Goal: Task Accomplishment & Management: Manage account settings

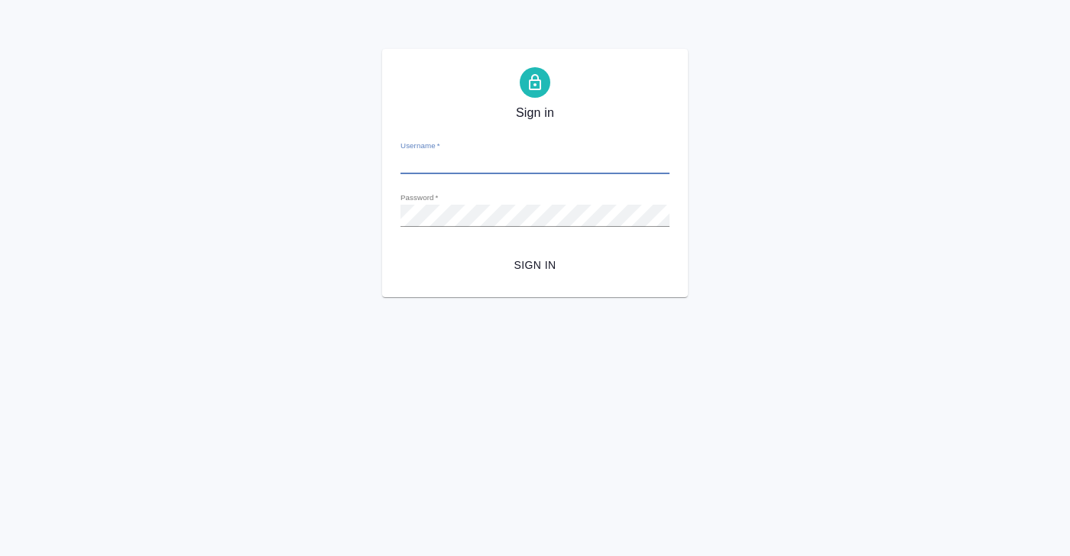
type input "[PERSON_NAME][EMAIL_ADDRESS][DOMAIN_NAME]"
click at [528, 264] on span "Sign in" at bounding box center [535, 265] width 245 height 19
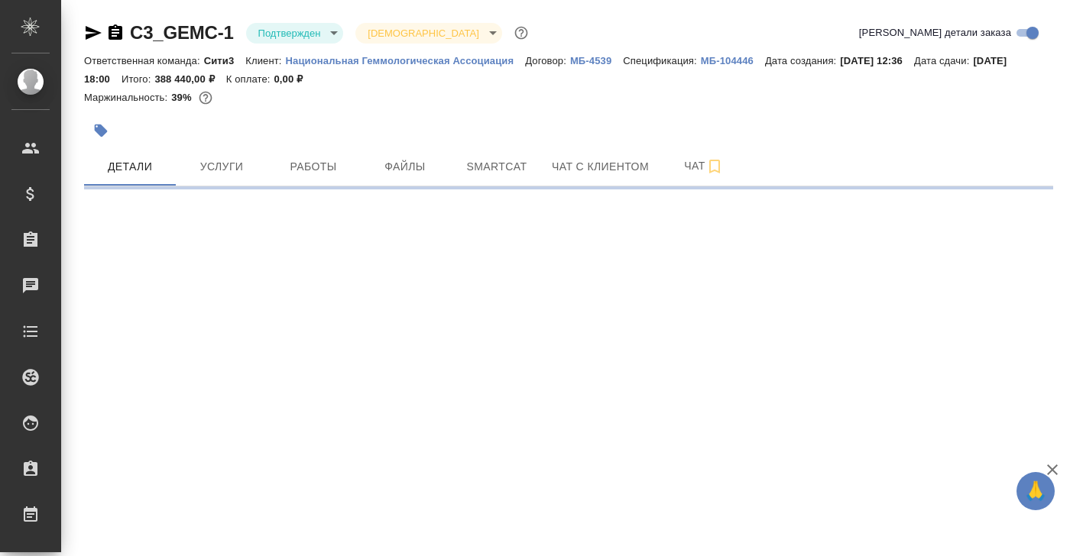
select select "RU"
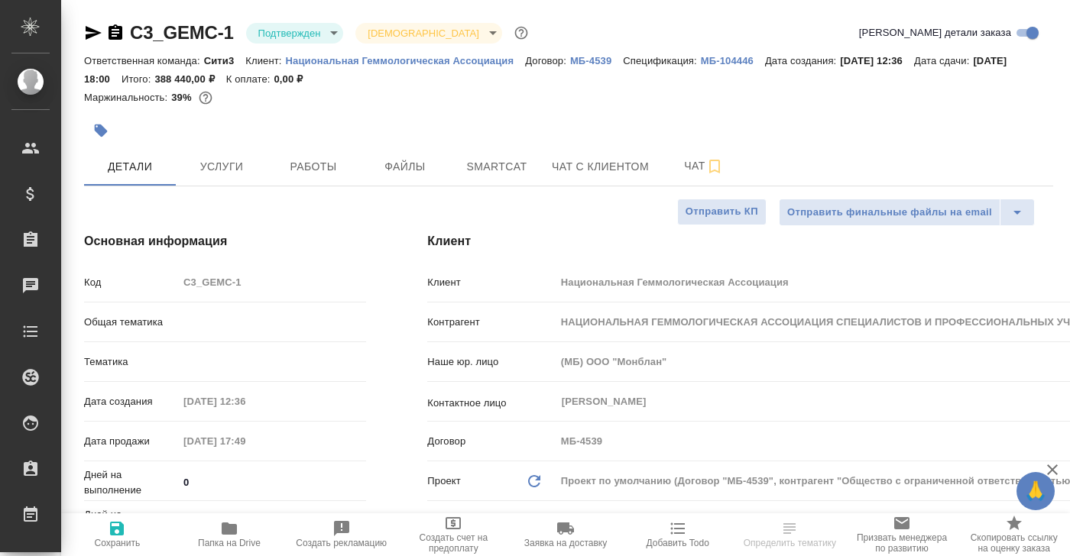
type textarea "x"
type input "Юридический"
drag, startPoint x: 309, startPoint y: 80, endPoint x: 368, endPoint y: 80, distance: 59.6
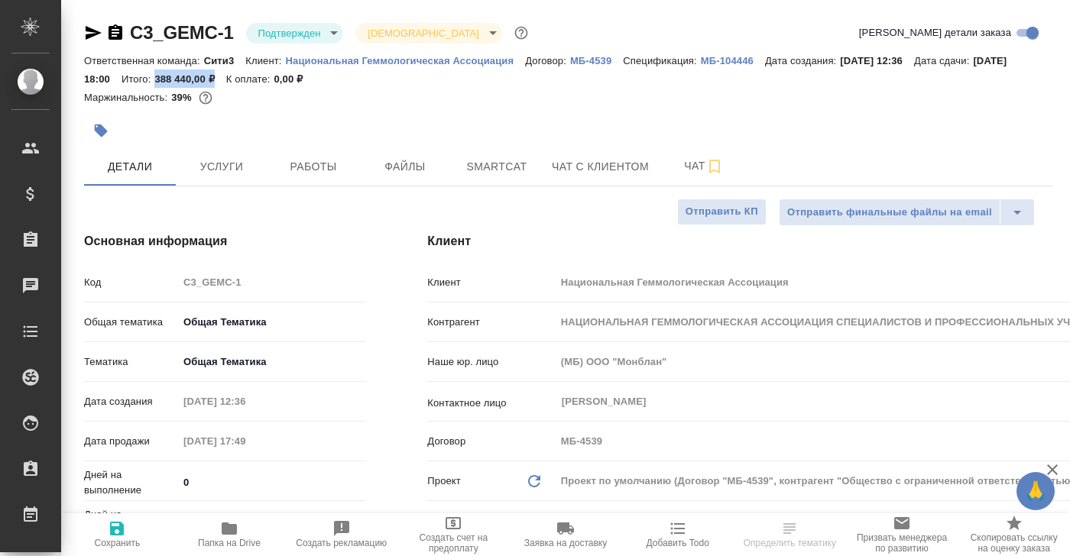
click at [368, 80] on div "Ответственная команда: Сити3 Клиент: Национальная Геммологическая Ассоциация До…" at bounding box center [568, 69] width 969 height 37
copy p "388 440,00 ₽"
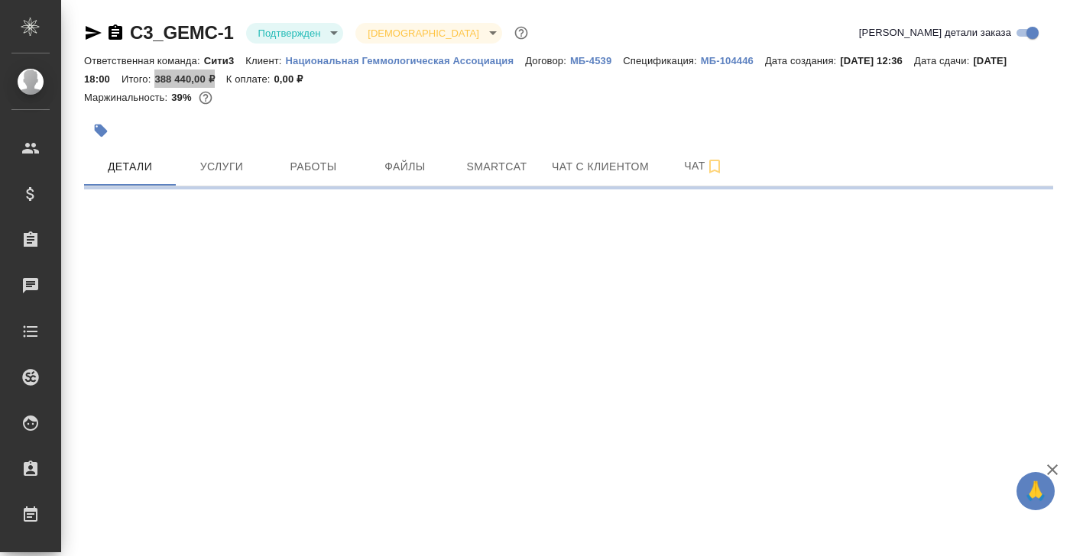
select select "RU"
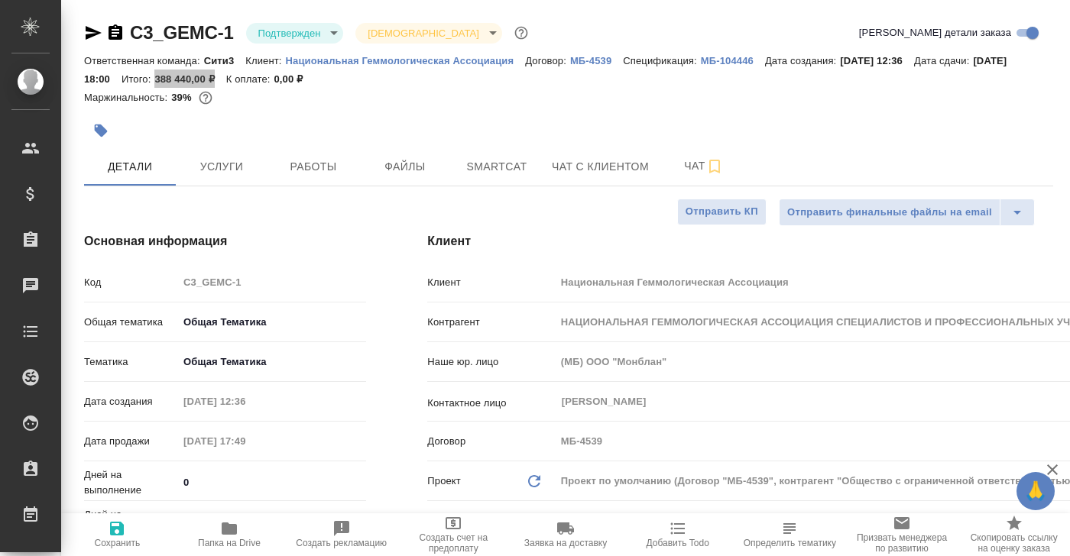
type textarea "x"
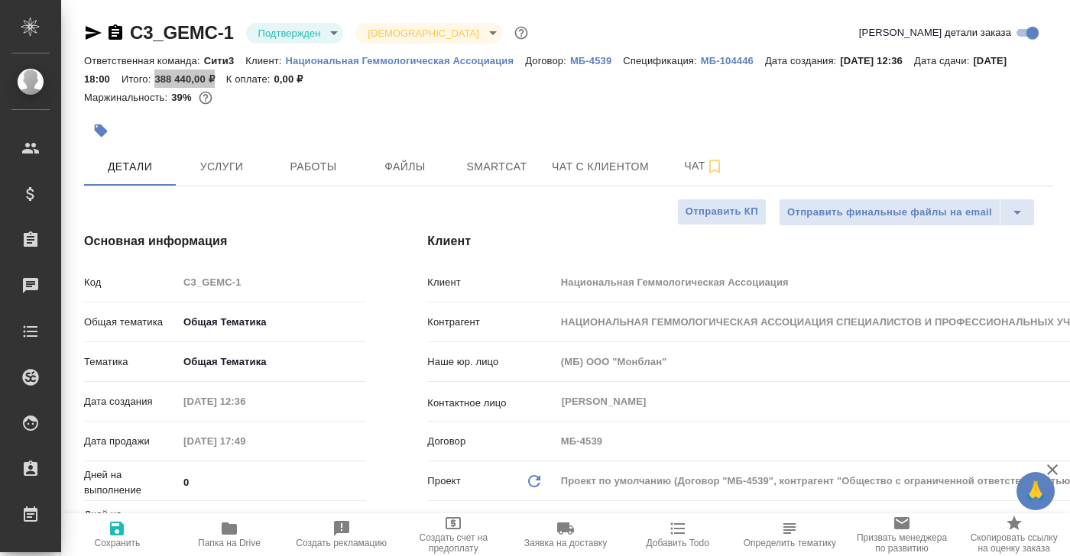
type textarea "x"
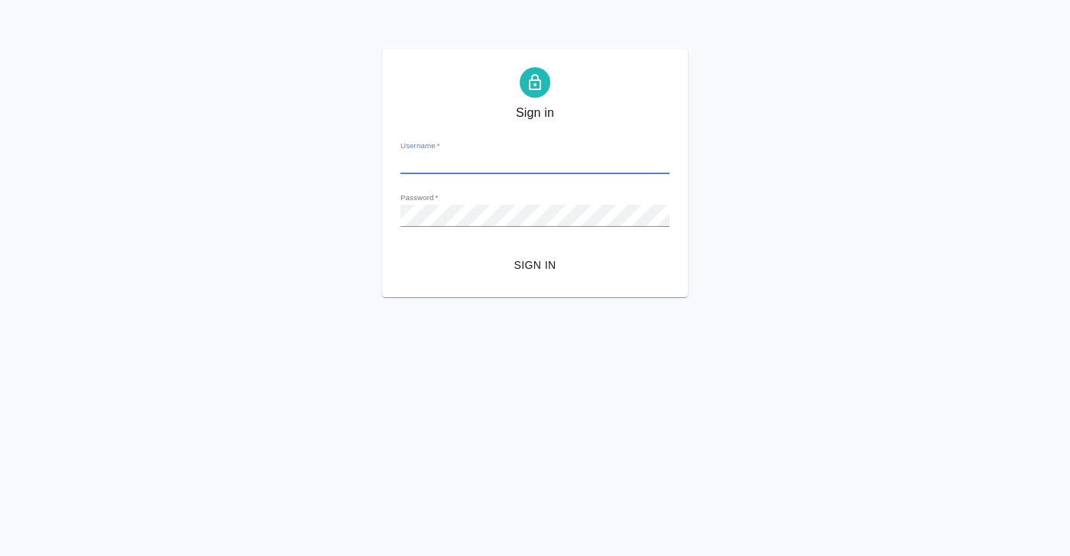
type input "[PERSON_NAME][EMAIL_ADDRESS][DOMAIN_NAME]"
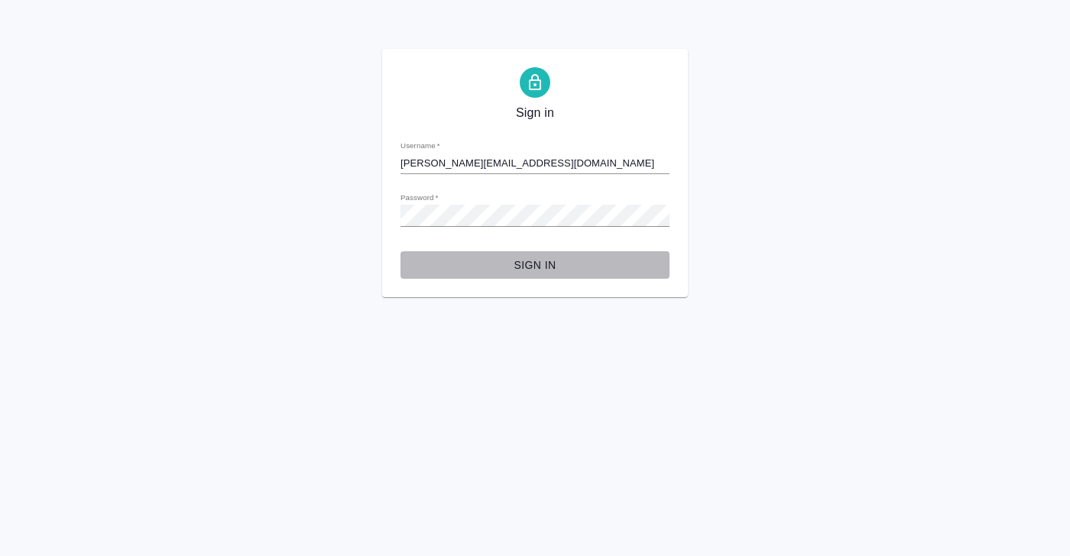
click at [552, 268] on span "Sign in" at bounding box center [535, 265] width 245 height 19
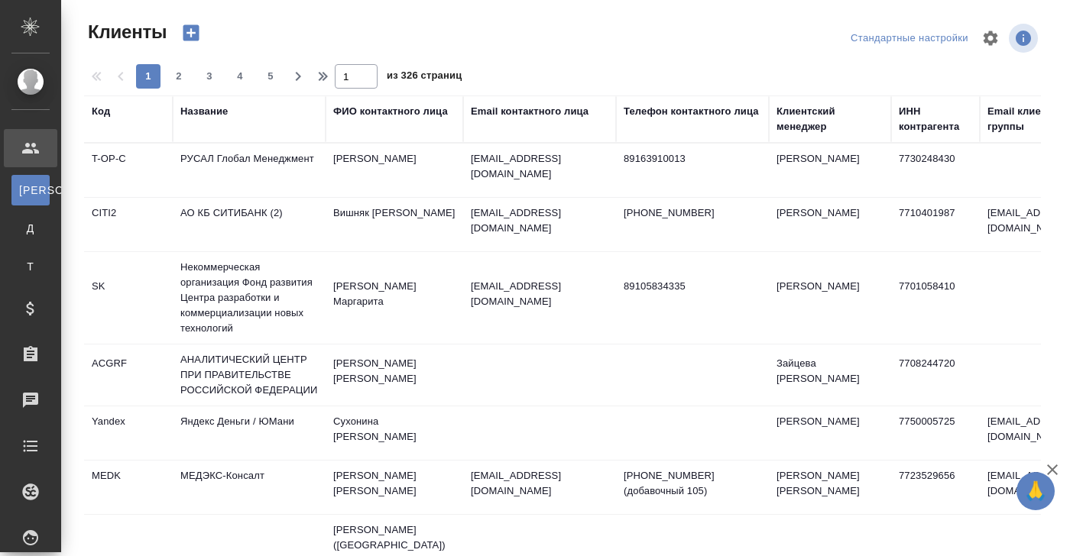
select select "RU"
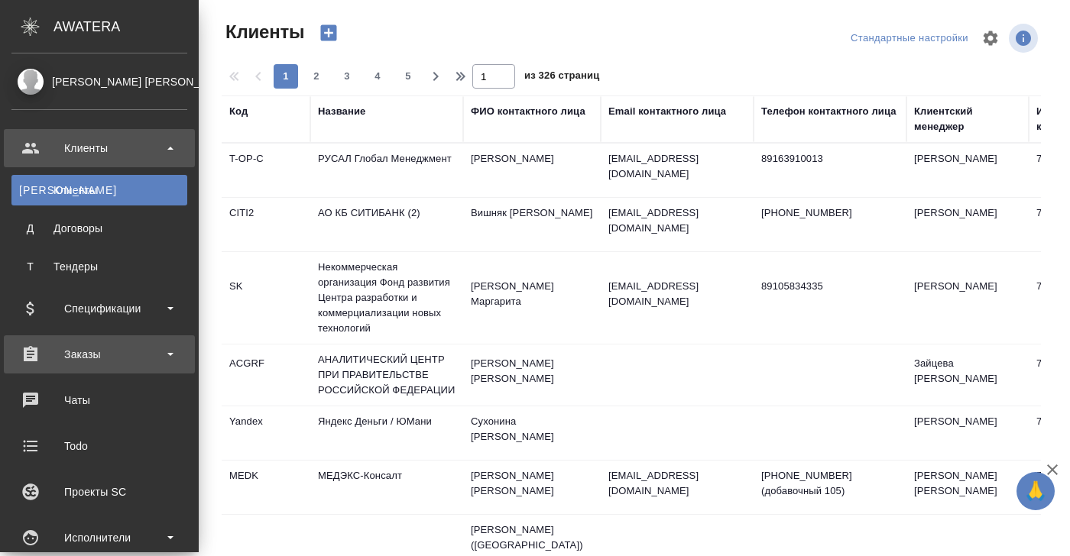
click at [85, 358] on div "Заказы" at bounding box center [99, 354] width 176 height 23
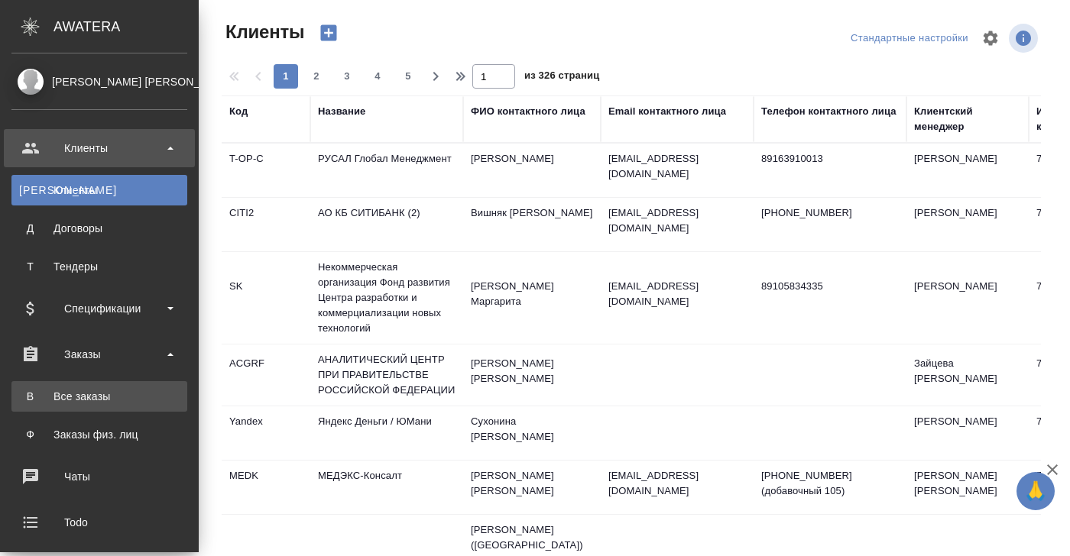
click at [84, 390] on div "Все заказы" at bounding box center [99, 396] width 161 height 15
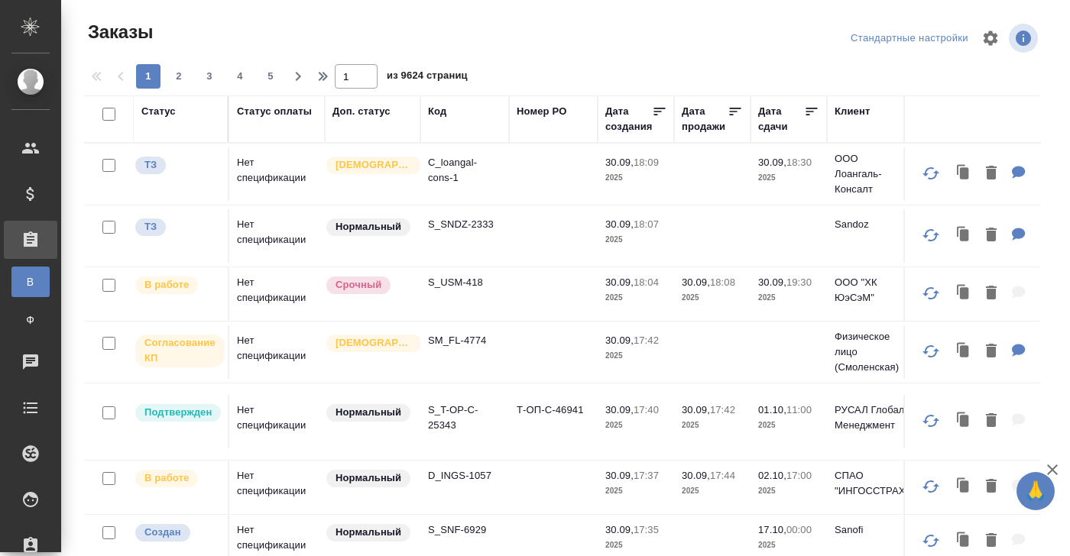
click at [163, 115] on div "Статус" at bounding box center [158, 111] width 34 height 15
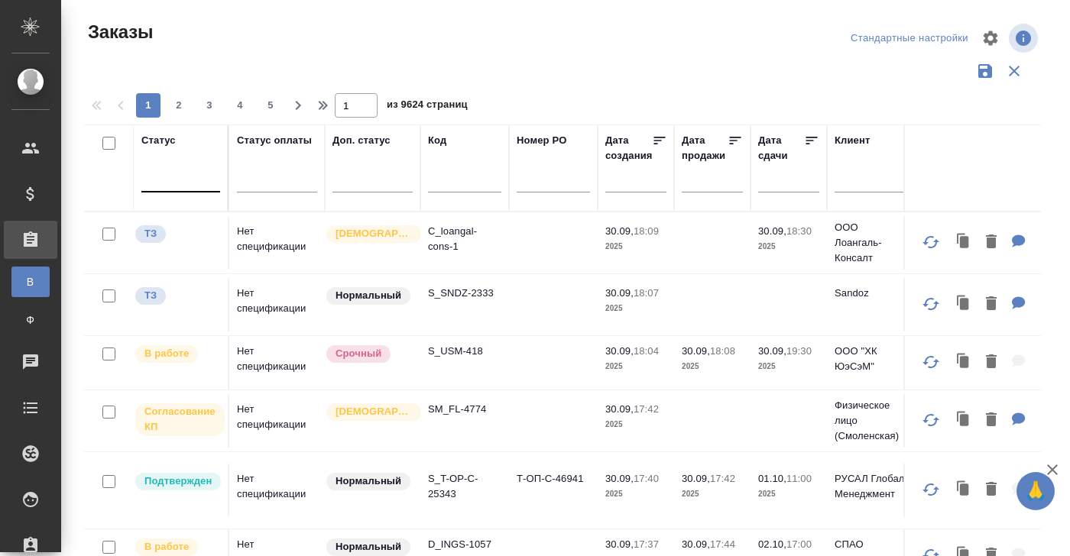
click at [159, 189] on div at bounding box center [180, 178] width 79 height 29
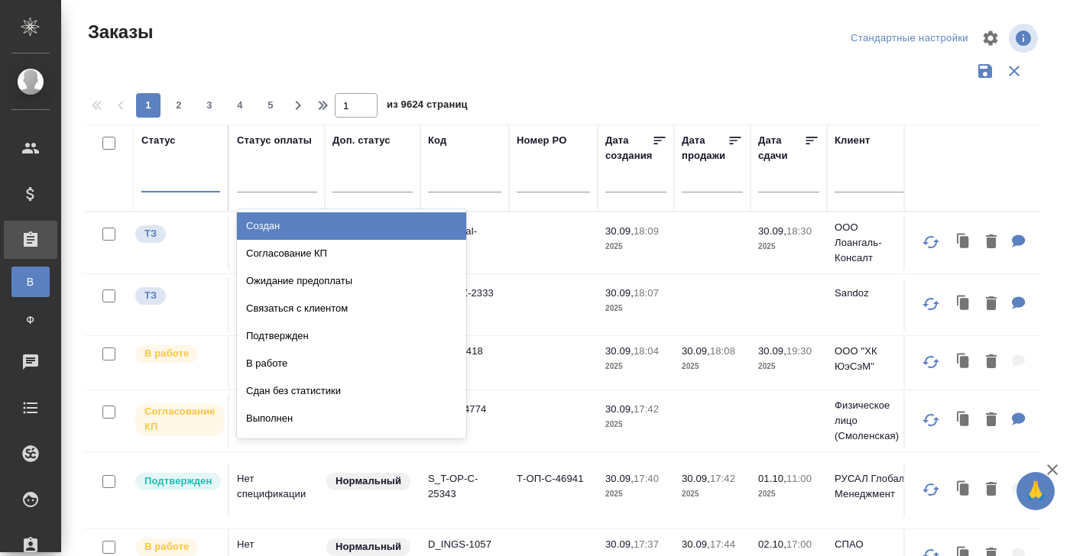
click at [268, 225] on div "Создан" at bounding box center [351, 226] width 229 height 28
click at [277, 140] on div "Статус оплаты" at bounding box center [274, 140] width 75 height 15
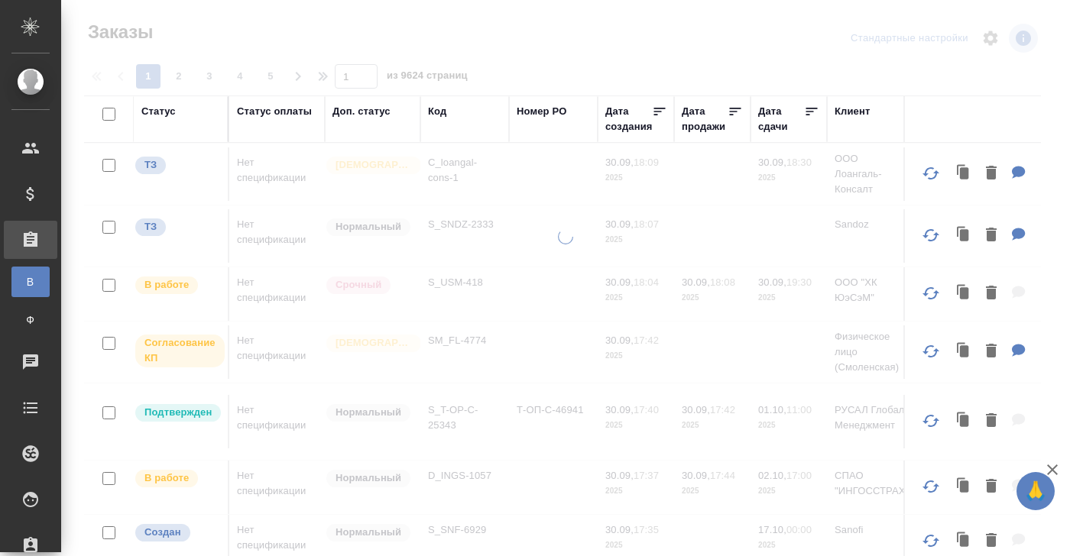
click at [261, 111] on div "Статус оплаты" at bounding box center [274, 111] width 75 height 15
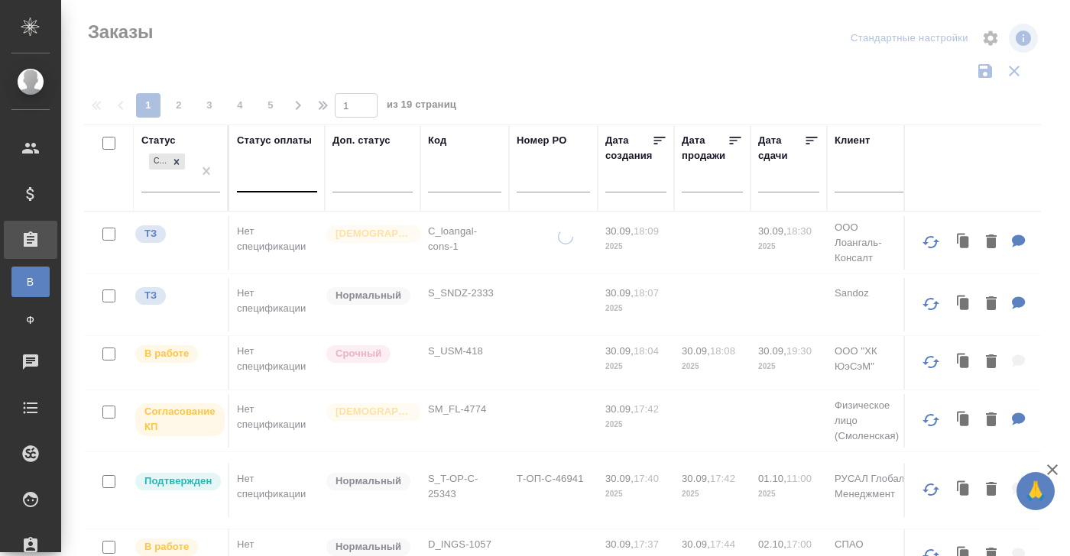
click at [251, 190] on div at bounding box center [277, 178] width 80 height 29
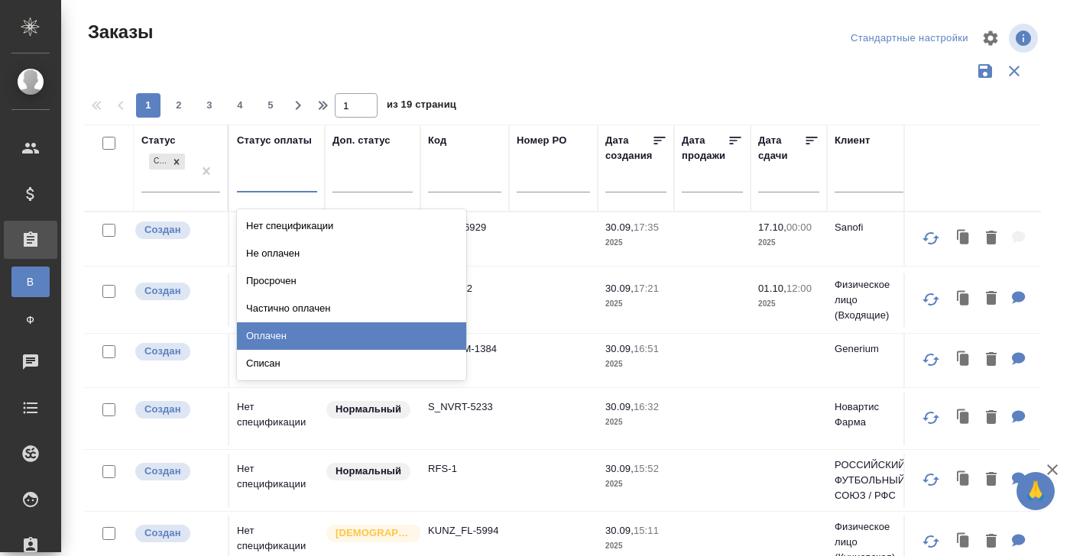
click at [264, 332] on div "Оплачен" at bounding box center [351, 337] width 229 height 28
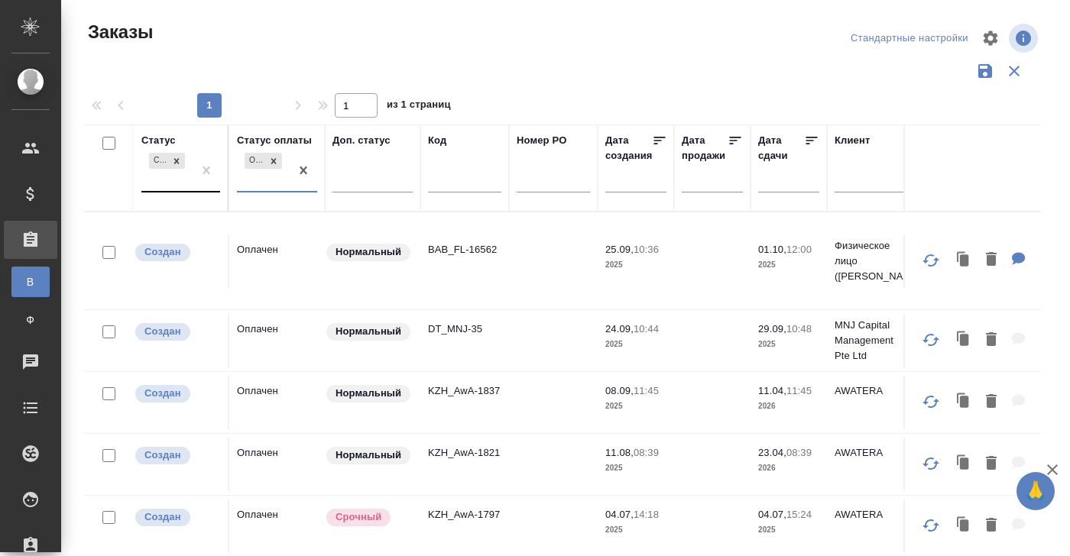
click at [171, 179] on div "Создан" at bounding box center [166, 170] width 51 height 41
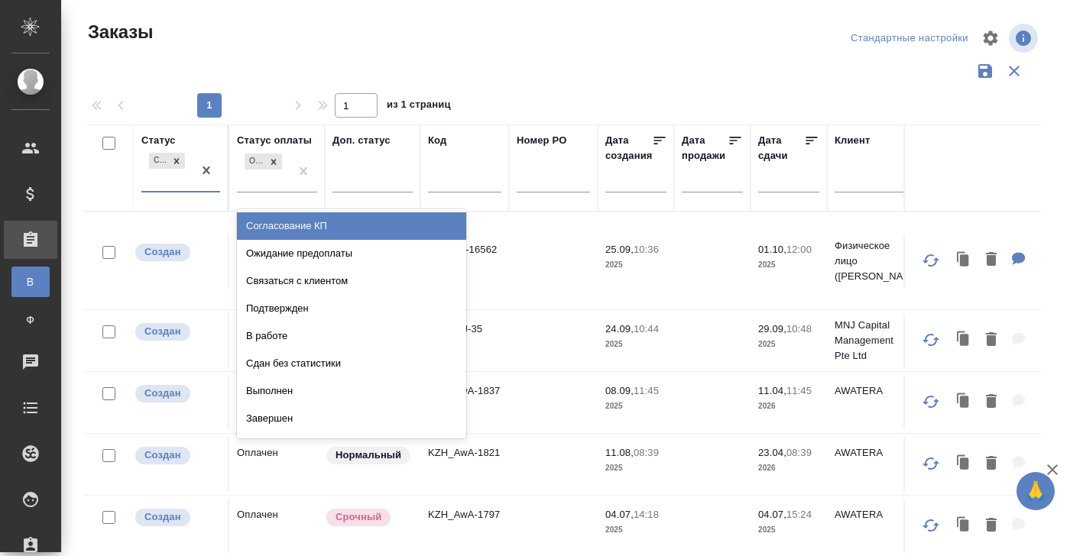
click at [280, 224] on div "Согласование КП" at bounding box center [351, 226] width 229 height 28
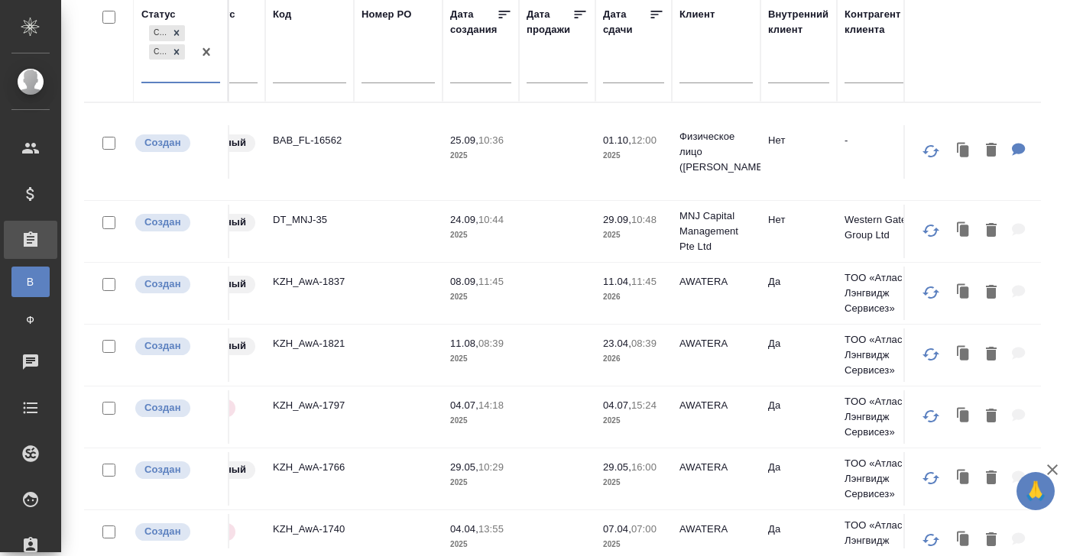
scroll to position [0, 154]
drag, startPoint x: 346, startPoint y: 135, endPoint x: 281, endPoint y: 135, distance: 65.7
click at [281, 135] on td "BAB_FL-16562" at bounding box center [311, 152] width 89 height 54
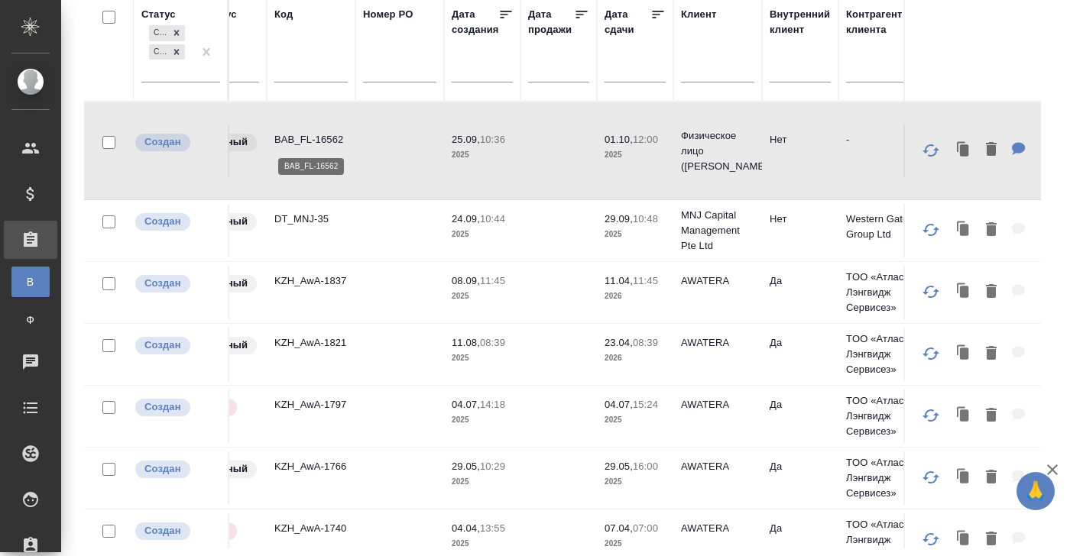
click at [281, 135] on p "BAB_FL-16562" at bounding box center [310, 139] width 73 height 15
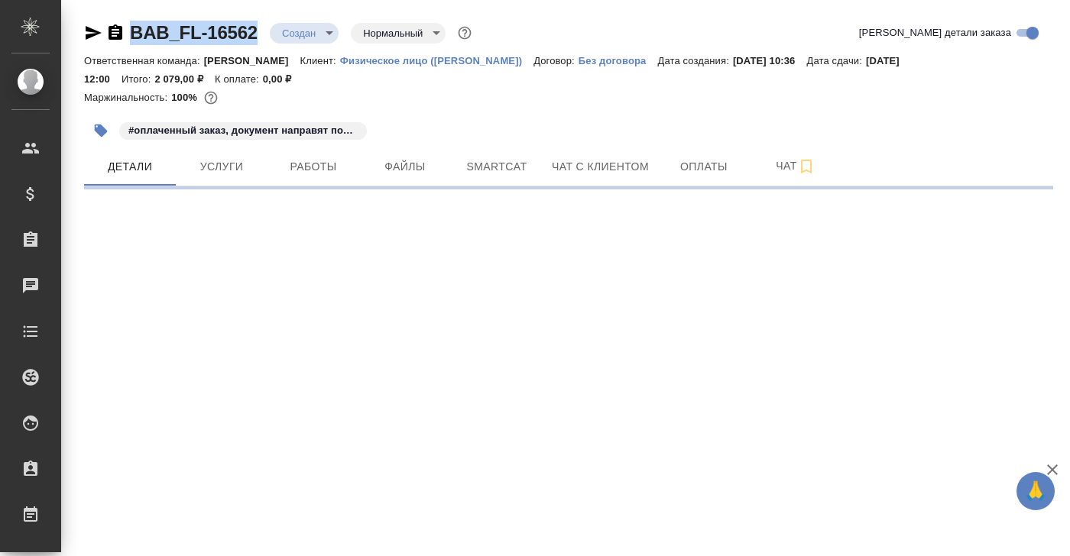
drag, startPoint x: 258, startPoint y: 31, endPoint x: 133, endPoint y: 31, distance: 125.4
click at [133, 31] on div "BAB_FL-16562 Создан new Нормальный normal" at bounding box center [279, 33] width 391 height 24
select select "RU"
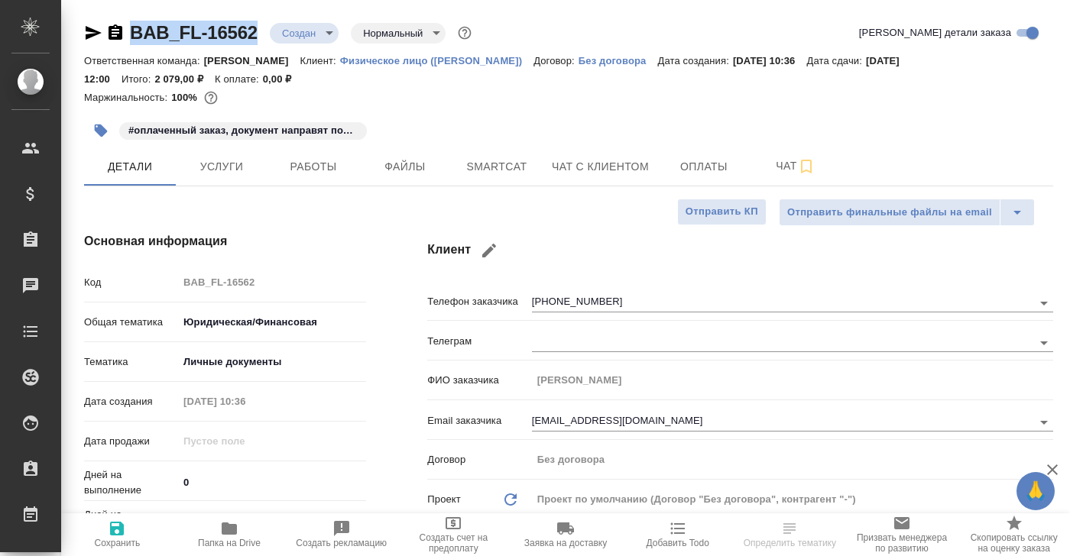
type textarea "x"
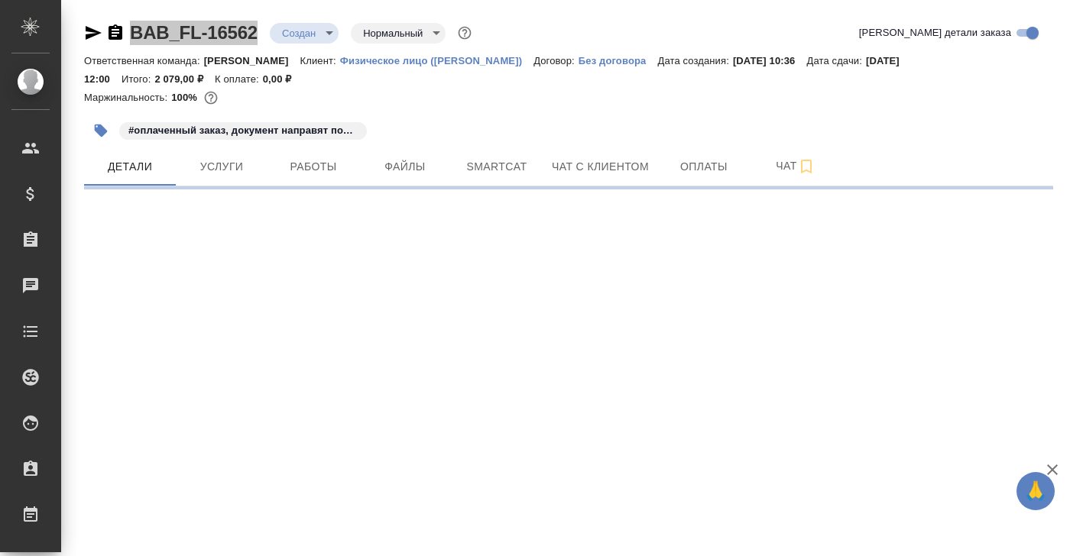
select select "RU"
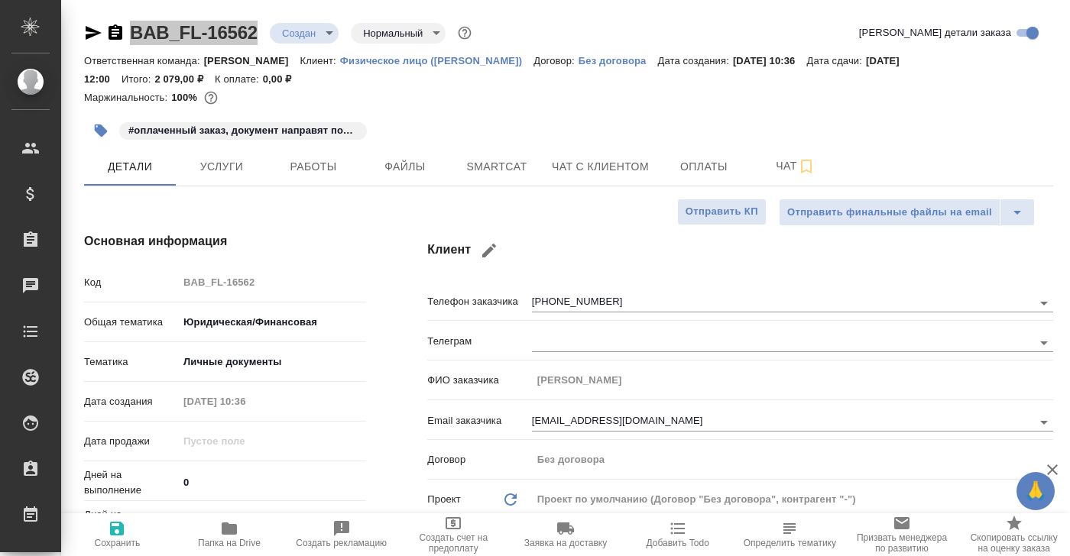
type textarea "x"
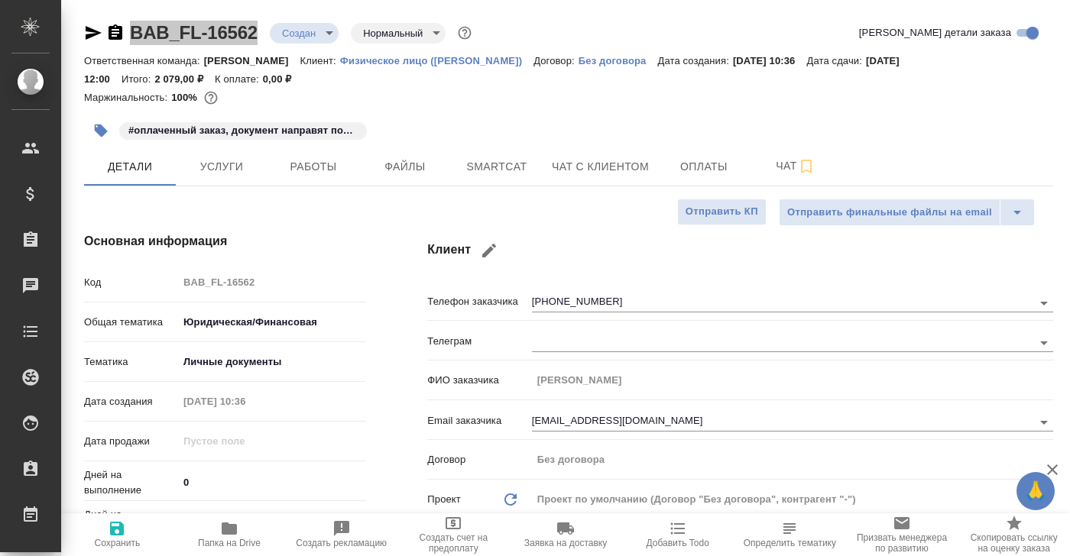
type textarea "x"
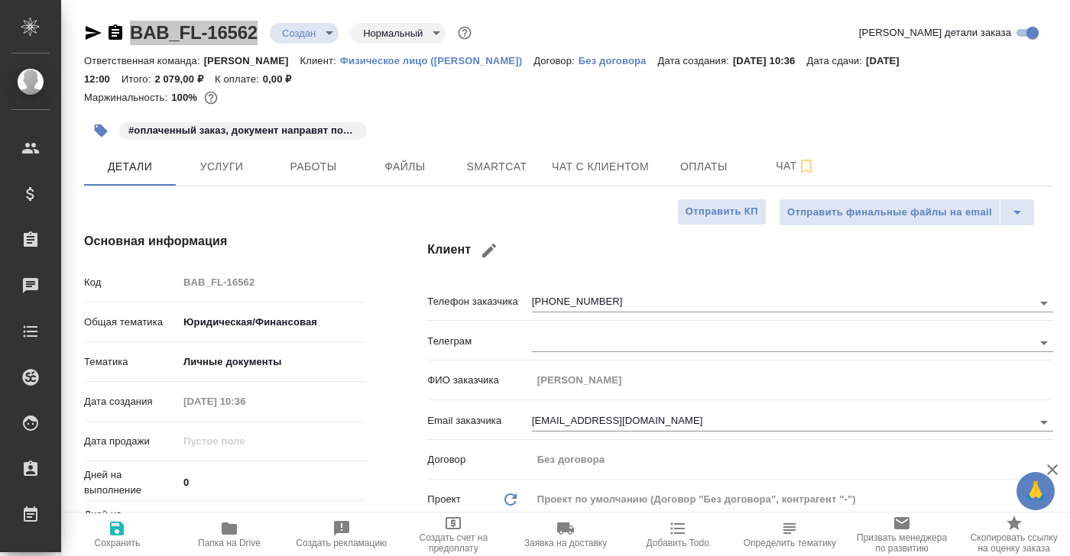
type textarea "x"
